Goal: Information Seeking & Learning: Compare options

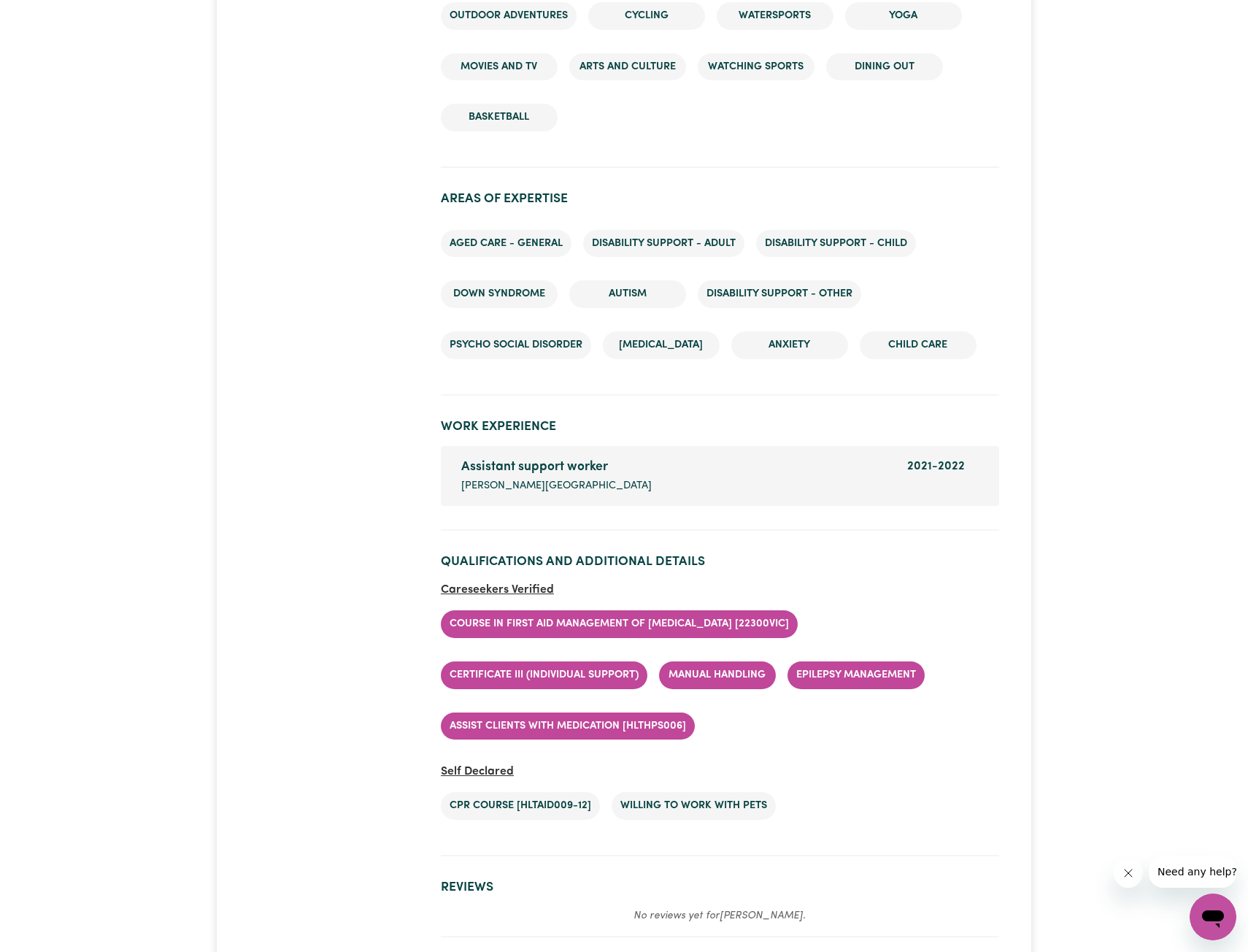
scroll to position [2043, 0]
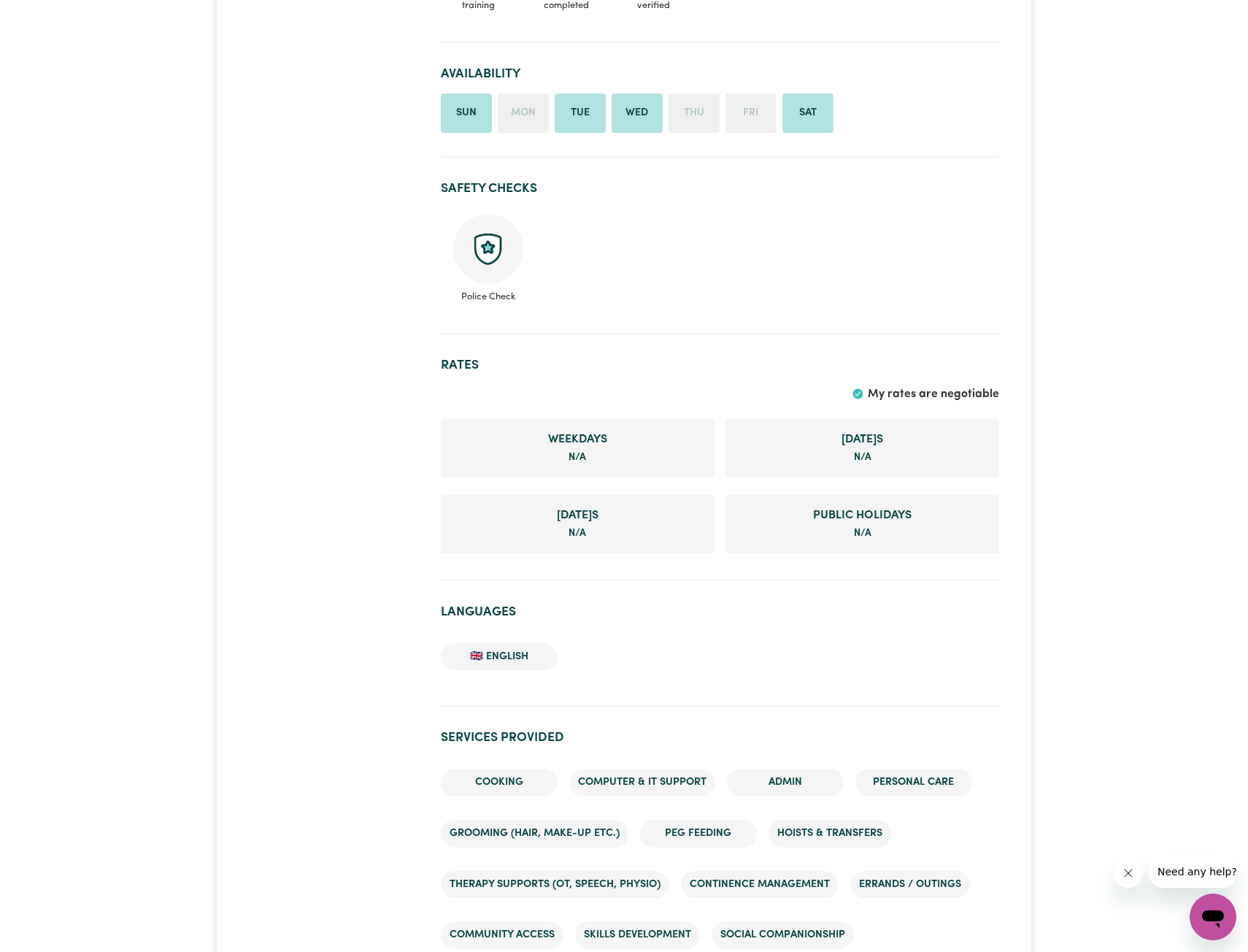
scroll to position [949, 0]
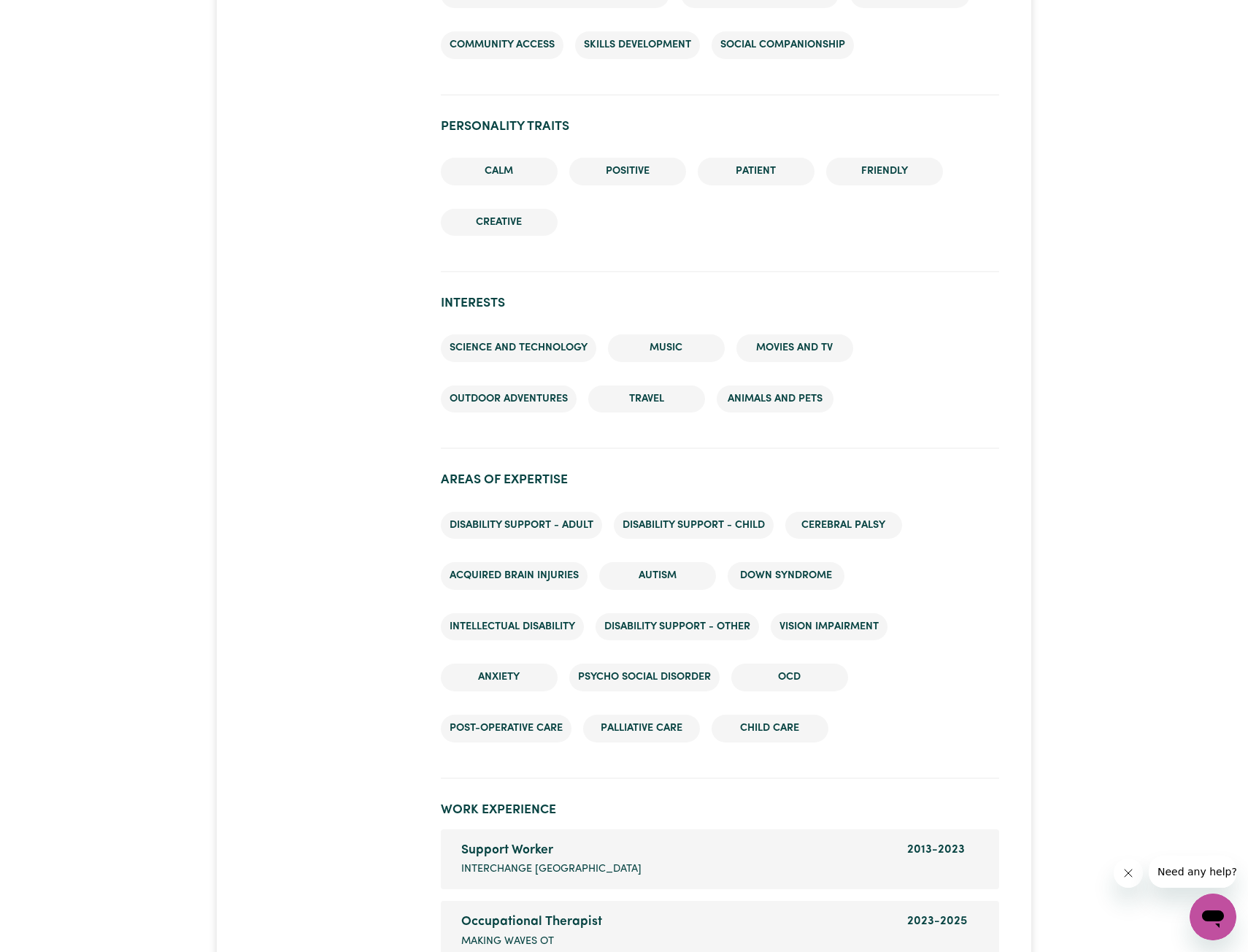
scroll to position [1824, 0]
